Goal: Book appointment/travel/reservation

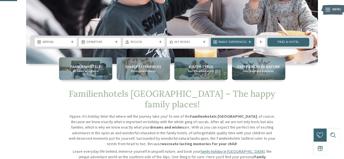
scroll to position [100, 0]
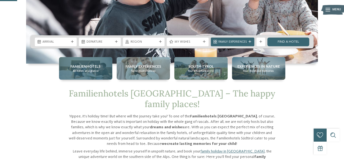
click at [93, 74] on div "Familienhotels All hotels at a glance" at bounding box center [85, 68] width 53 height 23
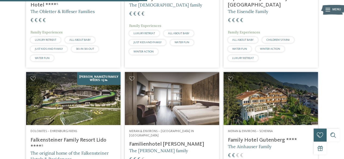
scroll to position [619, 0]
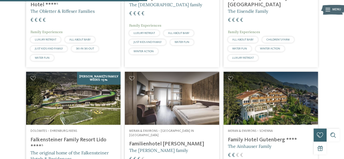
click at [238, 95] on img at bounding box center [271, 98] width 94 height 53
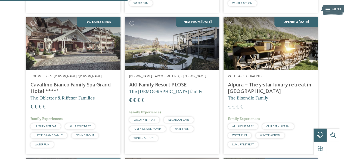
scroll to position [538, 0]
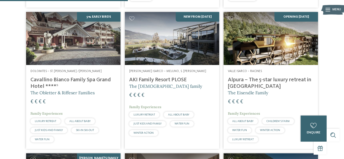
click at [216, 100] on div "Valle Isarco – Meluno, S. Andrea Bressanone AKI Family Resort PLOSE The Sanoner…" at bounding box center [172, 104] width 94 height 78
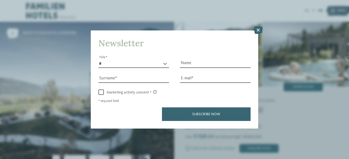
drag, startPoint x: 257, startPoint y: 24, endPoint x: 255, endPoint y: 31, distance: 7.7
click at [255, 31] on icon at bounding box center [257, 30] width 9 height 8
